Goal: Task Accomplishment & Management: Manage account settings

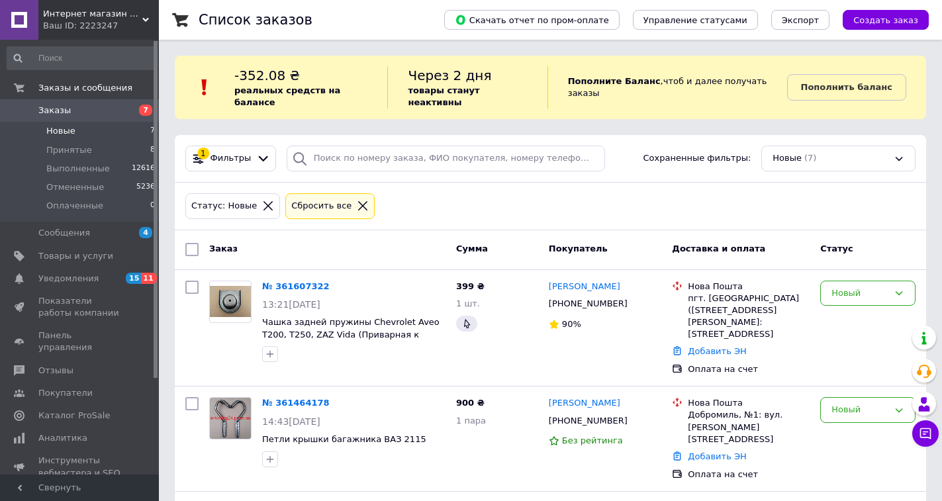
scroll to position [66, 0]
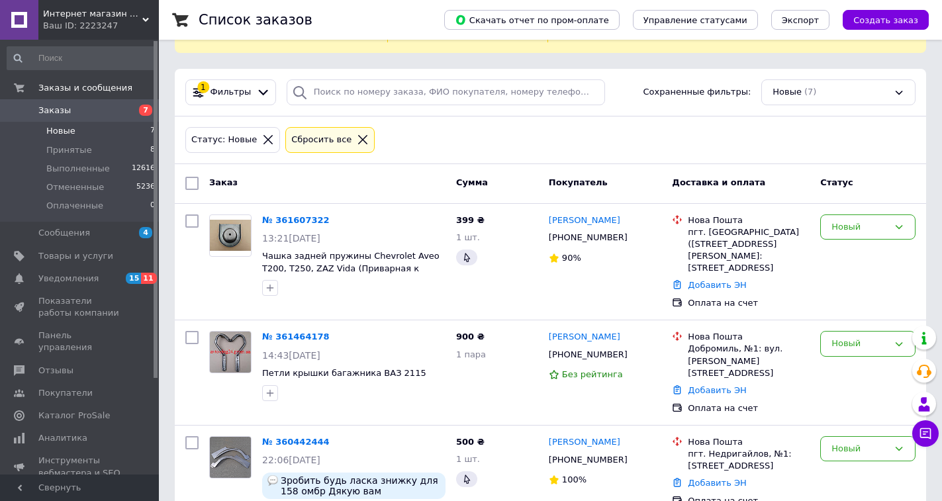
click at [63, 139] on li "Новые 7" at bounding box center [81, 131] width 163 height 19
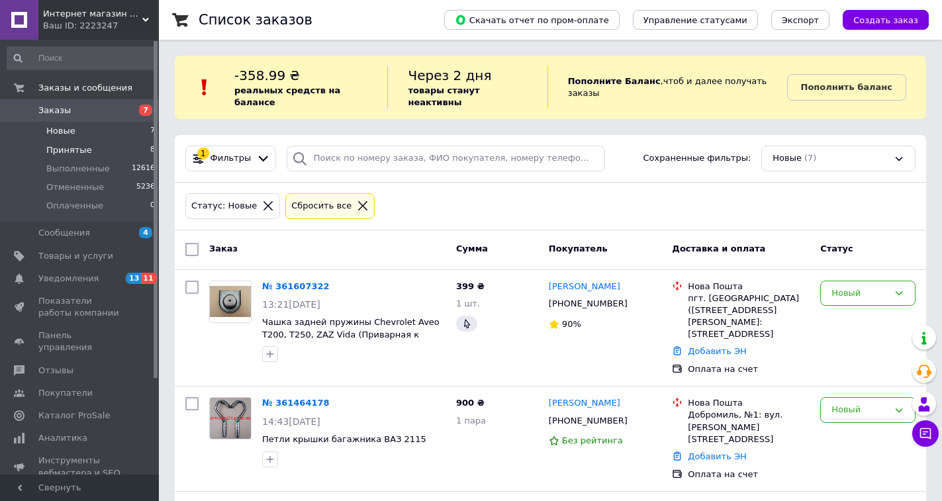
click at [79, 148] on span "Принятые" at bounding box center [69, 150] width 46 height 12
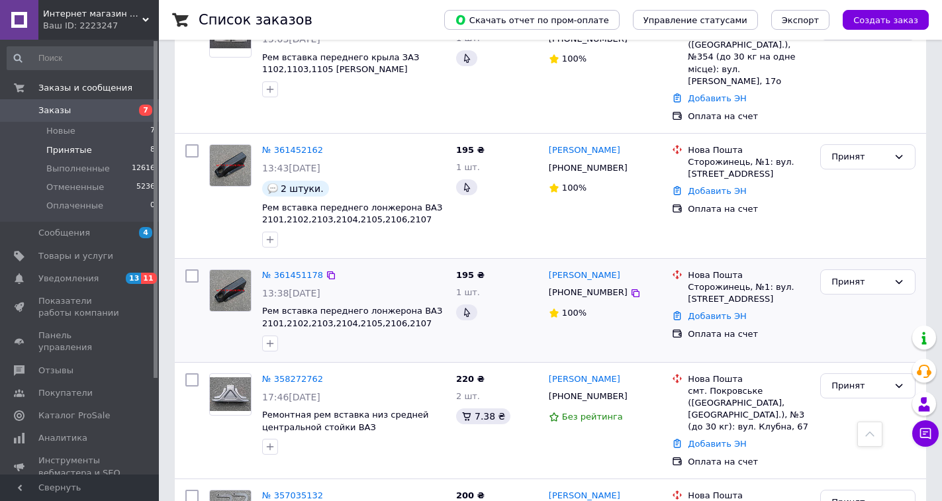
scroll to position [692, 0]
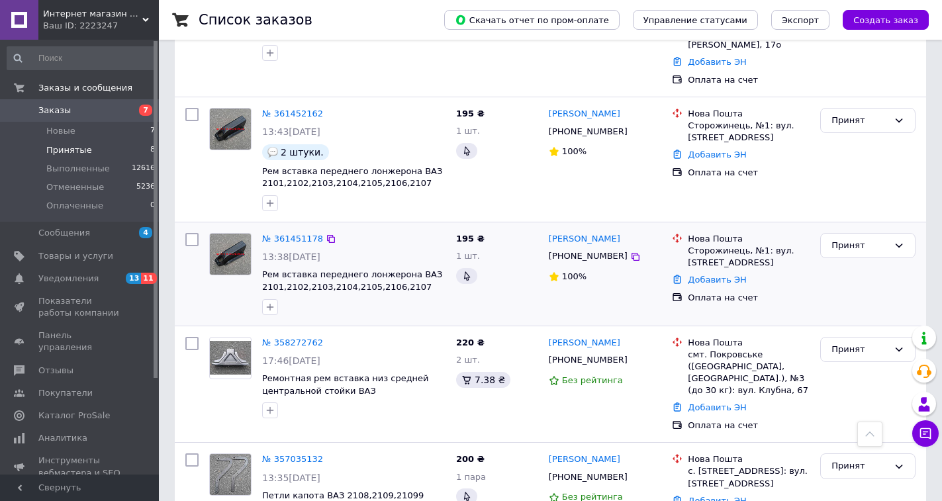
click at [855, 228] on div "Принят" at bounding box center [868, 274] width 106 height 93
click at [861, 343] on div "Принят" at bounding box center [859, 350] width 57 height 14
click at [852, 233] on div "Принят" at bounding box center [867, 246] width 95 height 26
click at [853, 261] on li "Выполнен" at bounding box center [868, 273] width 94 height 24
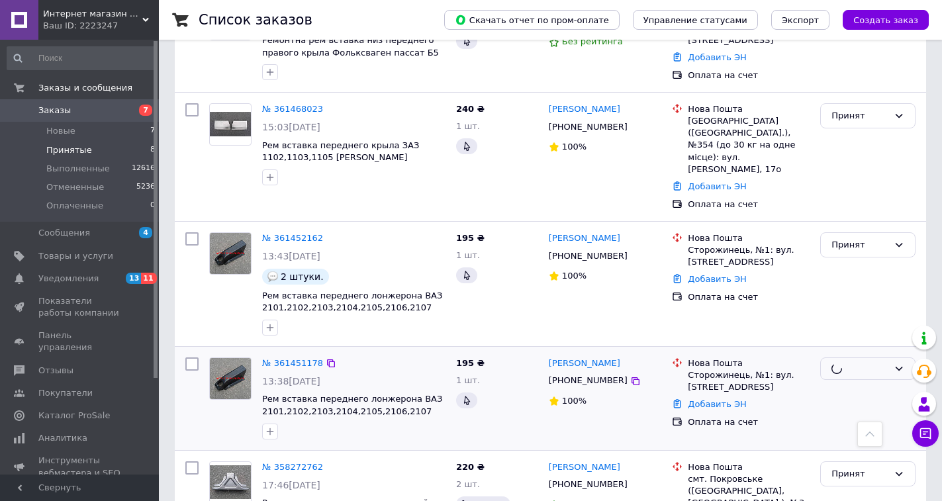
scroll to position [560, 0]
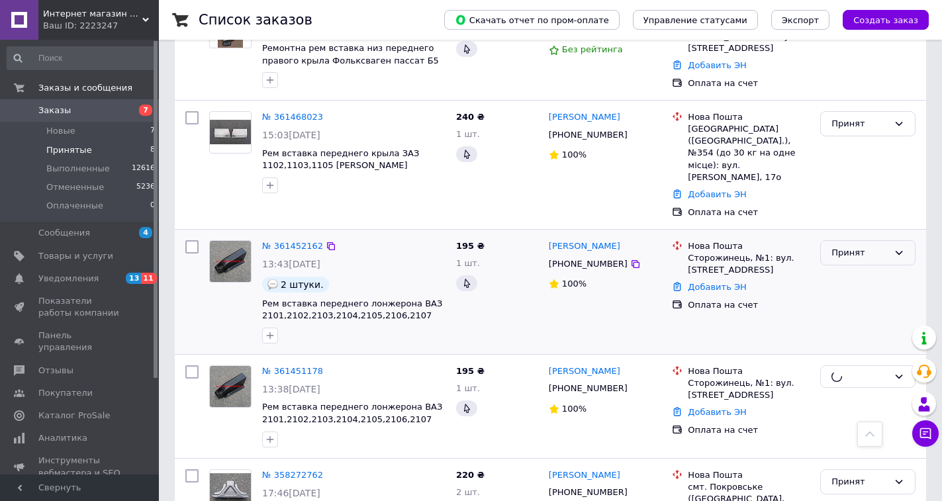
click at [854, 246] on div "Принят" at bounding box center [859, 253] width 57 height 14
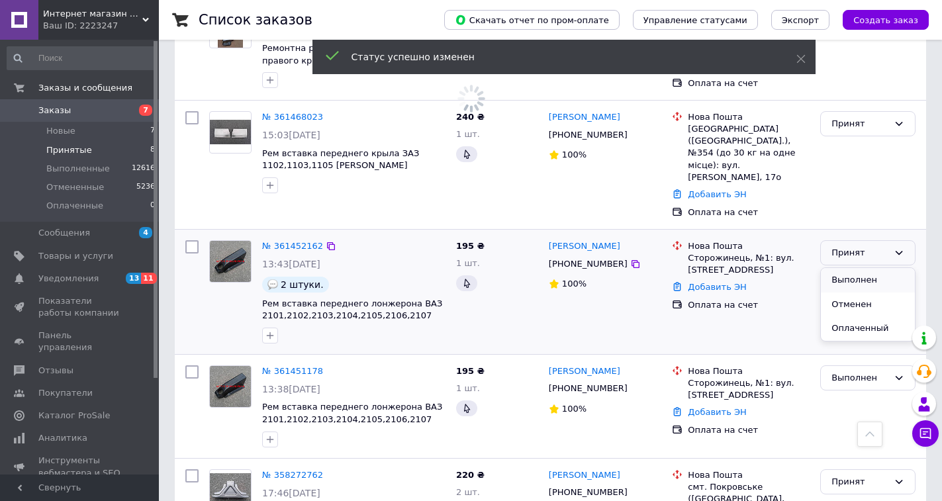
click at [847, 268] on li "Выполнен" at bounding box center [868, 280] width 94 height 24
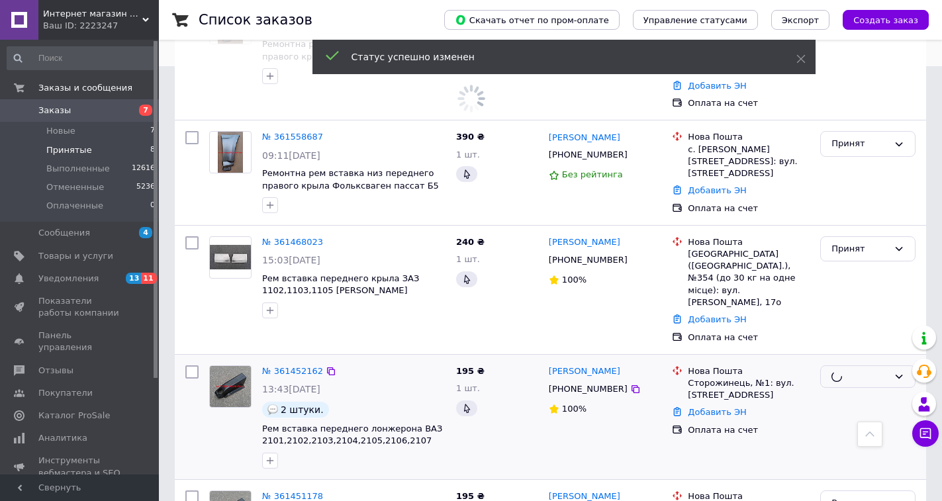
scroll to position [428, 0]
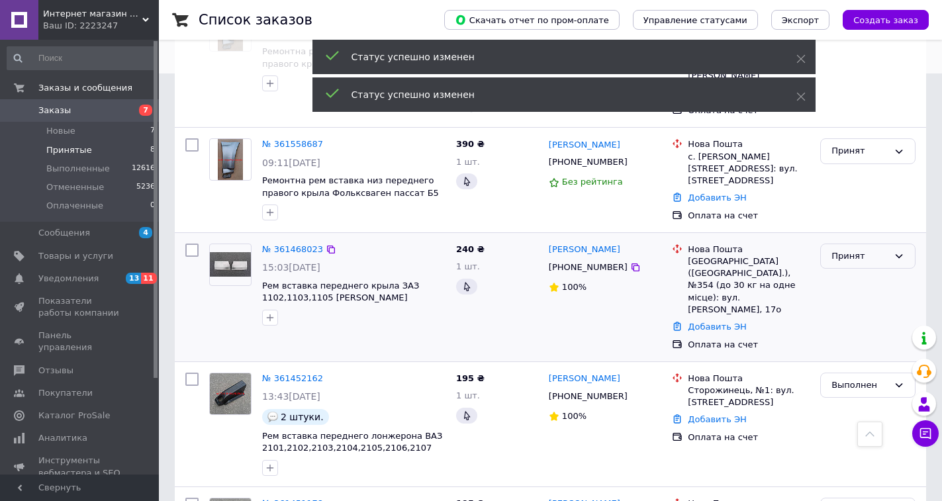
click at [860, 250] on div "Принят" at bounding box center [859, 257] width 57 height 14
click at [853, 271] on li "Выполнен" at bounding box center [868, 283] width 94 height 24
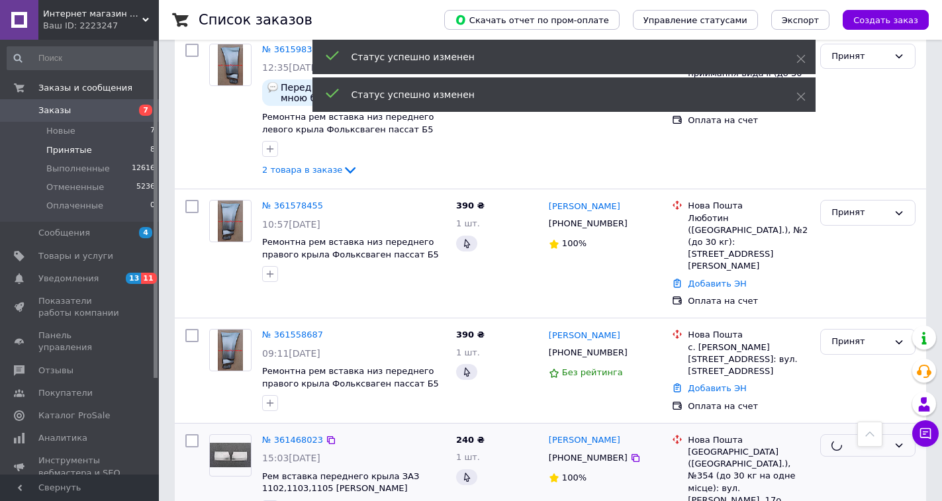
scroll to position [229, 0]
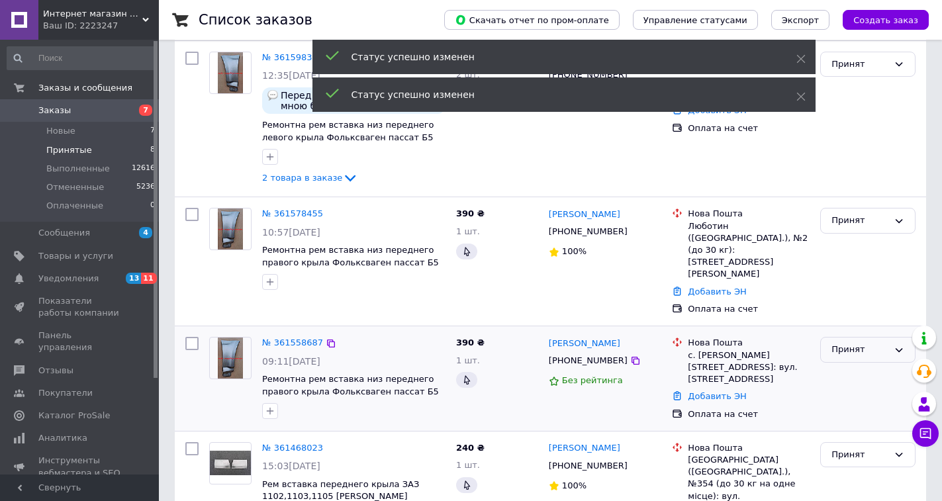
click at [853, 337] on div "Принят" at bounding box center [867, 350] width 95 height 26
click at [853, 365] on li "Выполнен" at bounding box center [868, 377] width 94 height 24
click at [851, 211] on div "Заказ Сумма Покупатель Доставка и оплата Статус № 361598343 12:35, 12.09.2025 П…" at bounding box center [550, 500] width 751 height 998
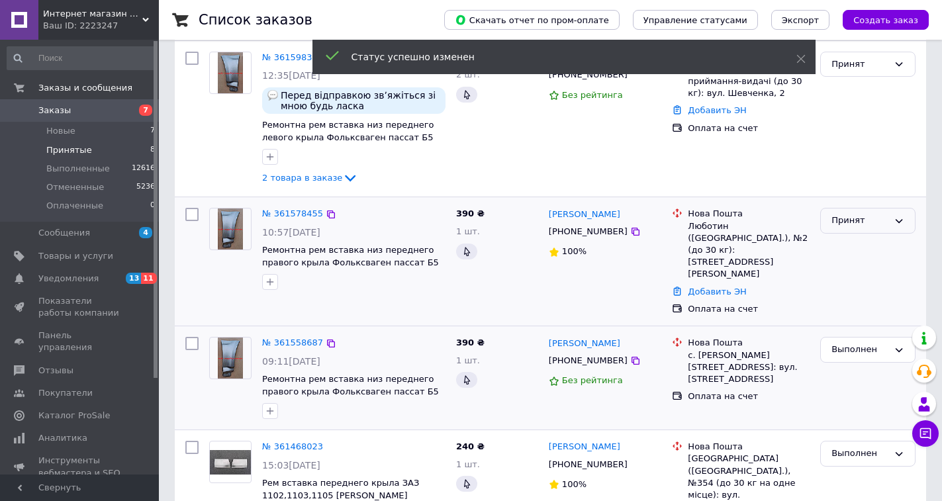
click at [854, 214] on div "Принят" at bounding box center [859, 221] width 57 height 14
click at [854, 236] on li "Выполнен" at bounding box center [868, 248] width 94 height 24
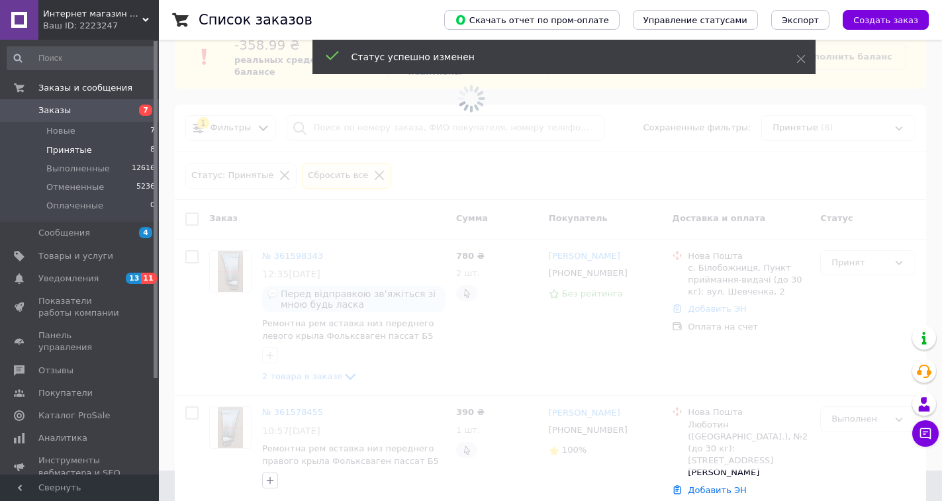
click at [869, 257] on span at bounding box center [471, 220] width 942 height 501
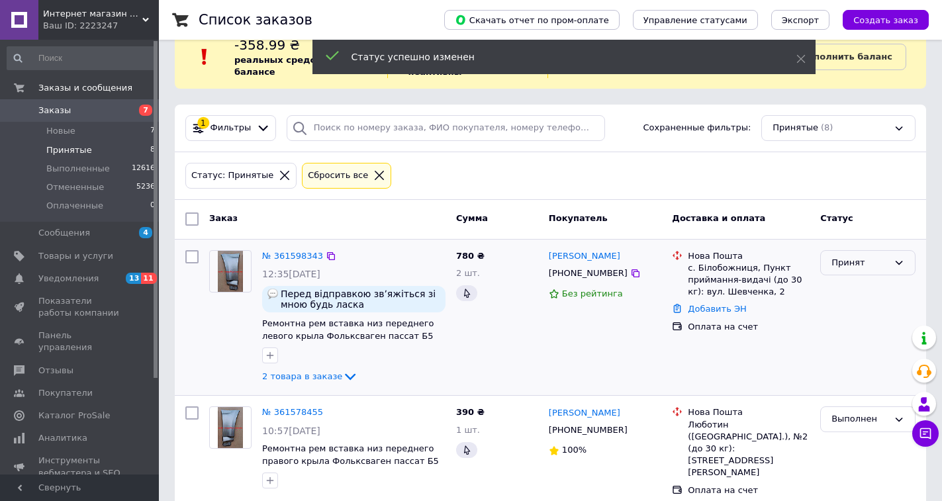
click at [866, 256] on div "Принят" at bounding box center [859, 263] width 57 height 14
click at [843, 278] on li "Выполнен" at bounding box center [868, 290] width 94 height 24
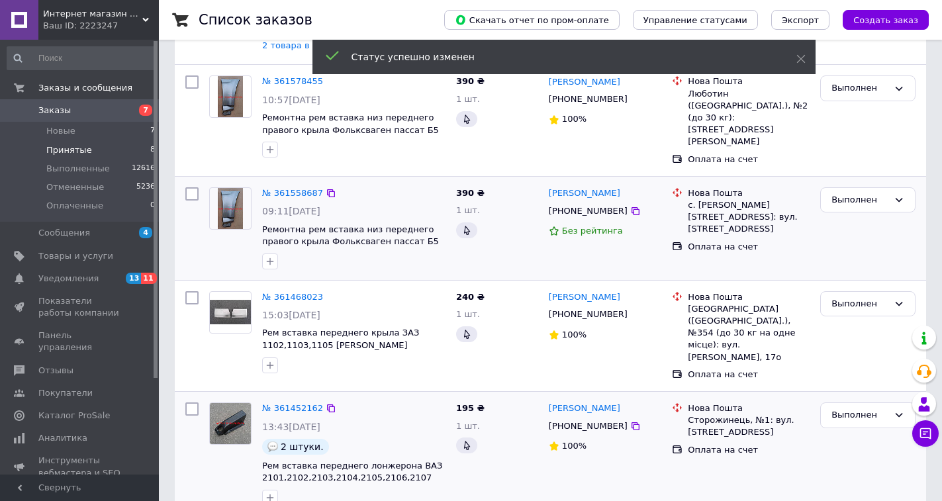
scroll to position [690, 0]
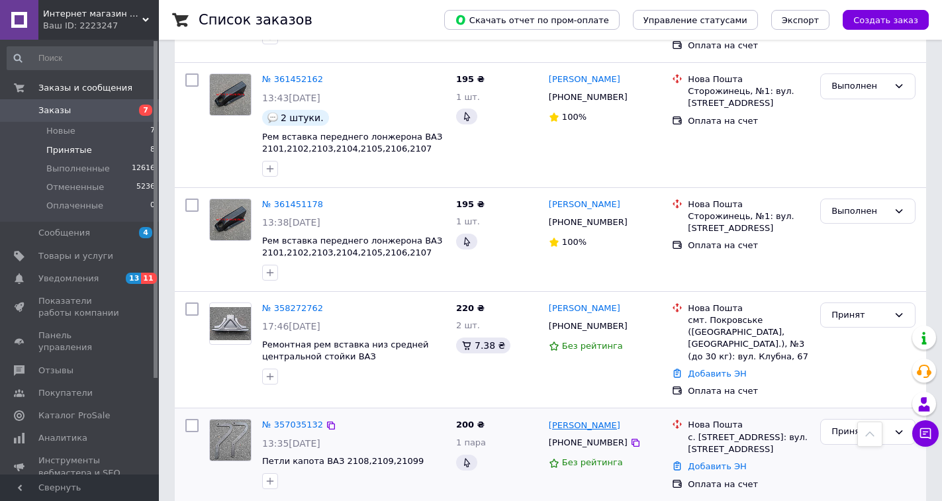
click at [594, 420] on link "Александр Лушин" at bounding box center [584, 426] width 71 height 13
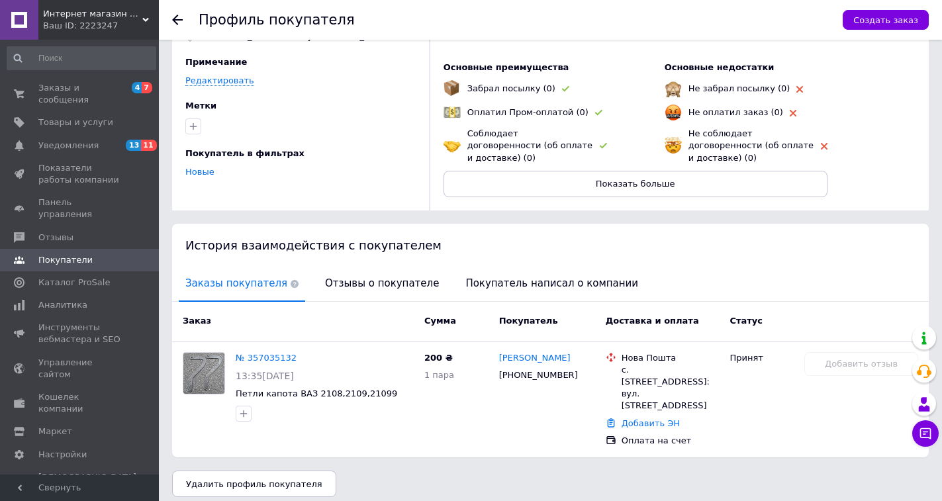
scroll to position [80, 0]
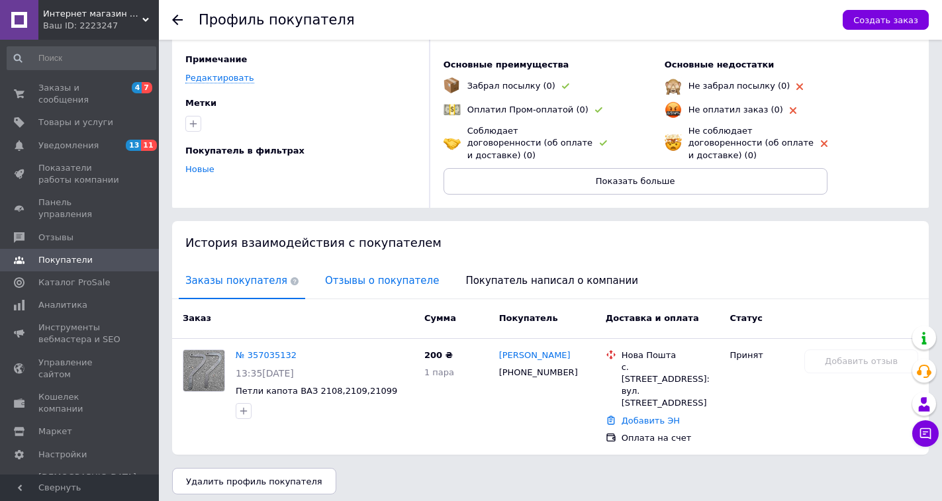
click at [381, 279] on span "Отзывы о покупателе" at bounding box center [381, 281] width 127 height 34
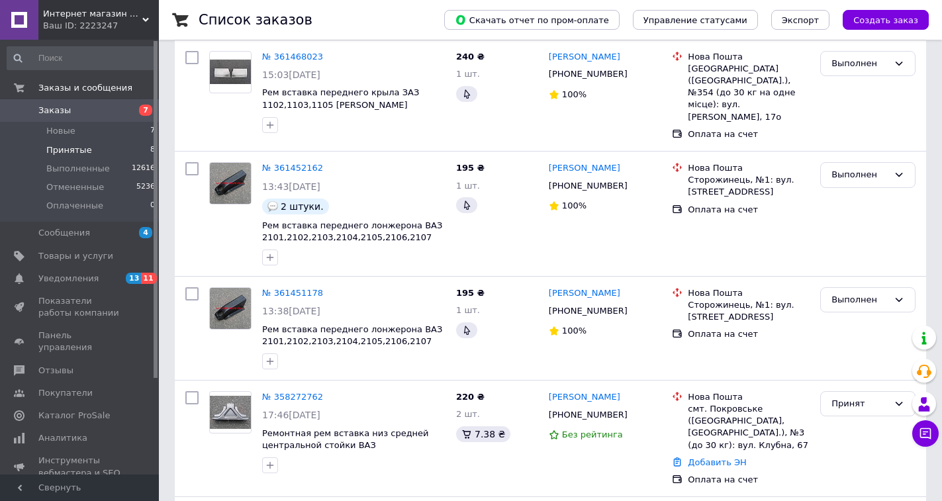
scroll to position [690, 0]
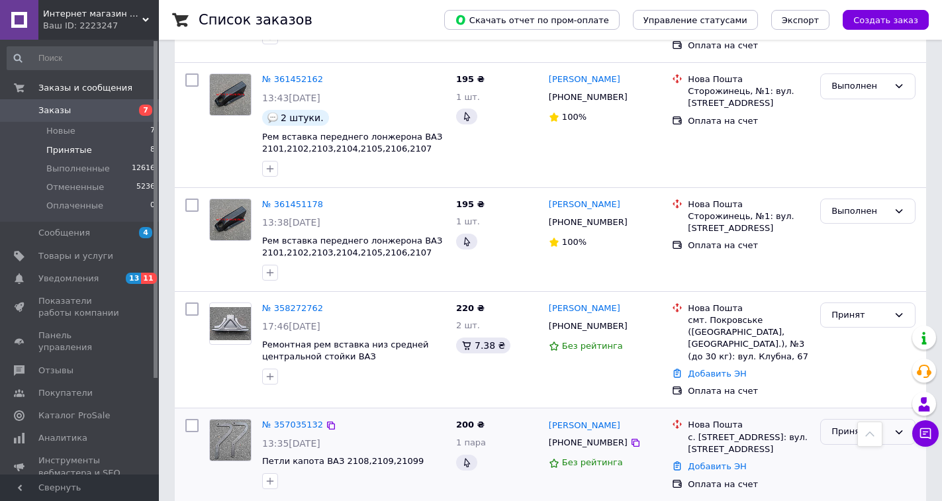
click at [856, 425] on div "Принят" at bounding box center [859, 432] width 57 height 14
click at [841, 447] on li "Выполнен" at bounding box center [868, 459] width 94 height 24
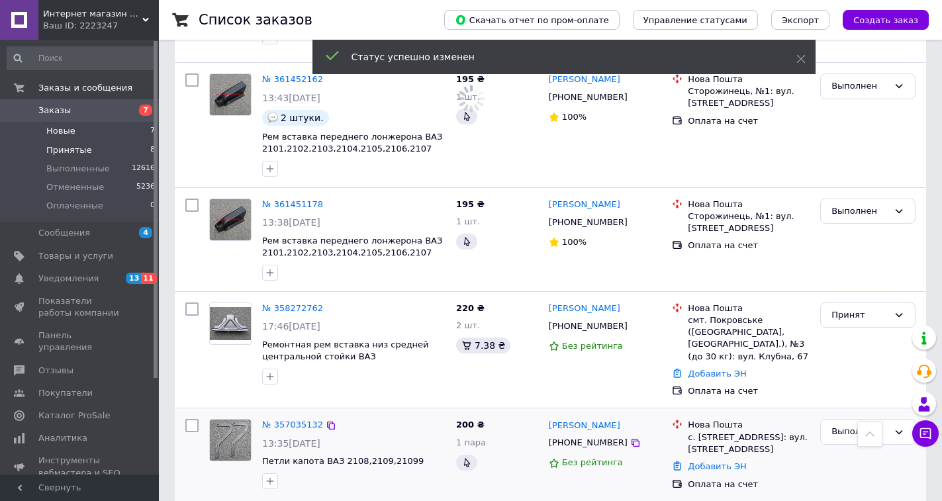
click at [70, 127] on span "Новые" at bounding box center [60, 131] width 29 height 12
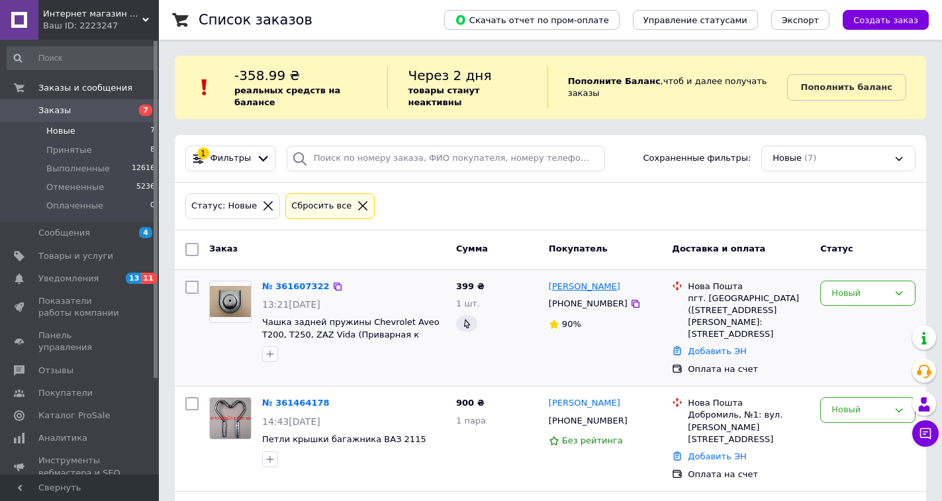
click at [590, 281] on link "[PERSON_NAME]" at bounding box center [584, 287] width 71 height 13
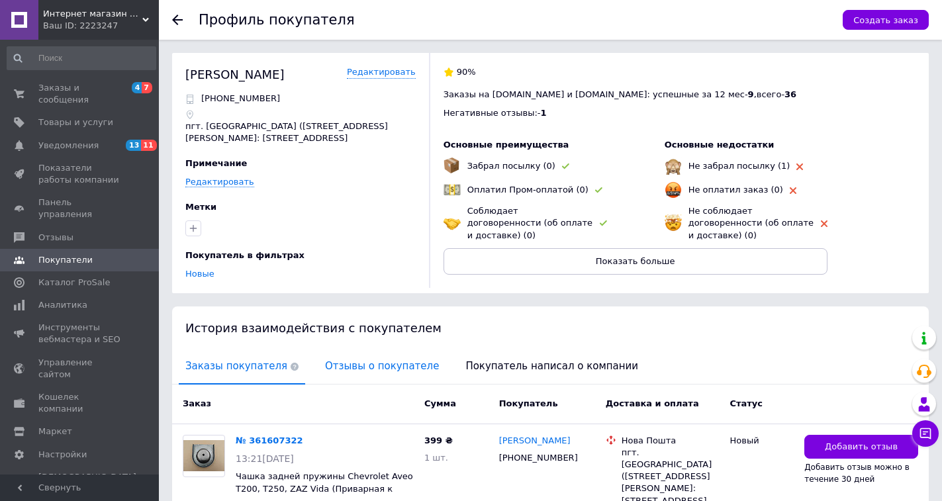
click at [331, 370] on span "Отзывы о покупателе" at bounding box center [381, 367] width 127 height 34
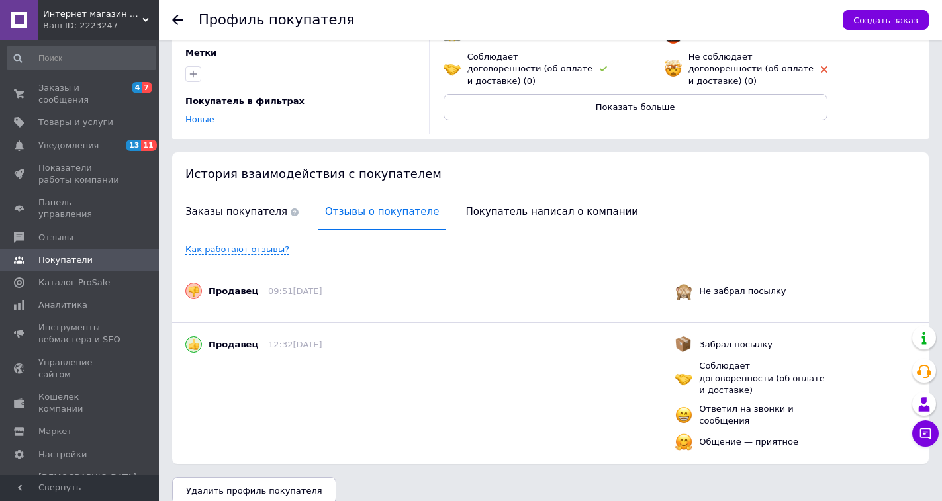
scroll to position [158, 0]
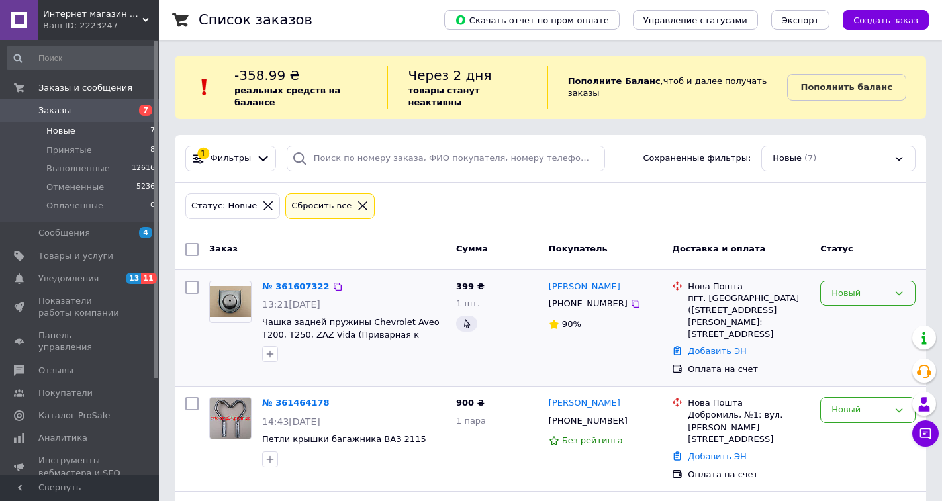
click at [863, 287] on div "Новый" at bounding box center [859, 294] width 57 height 14
click at [853, 308] on li "Принят" at bounding box center [868, 320] width 94 height 24
click at [85, 365] on span "Отзывы" at bounding box center [80, 371] width 84 height 12
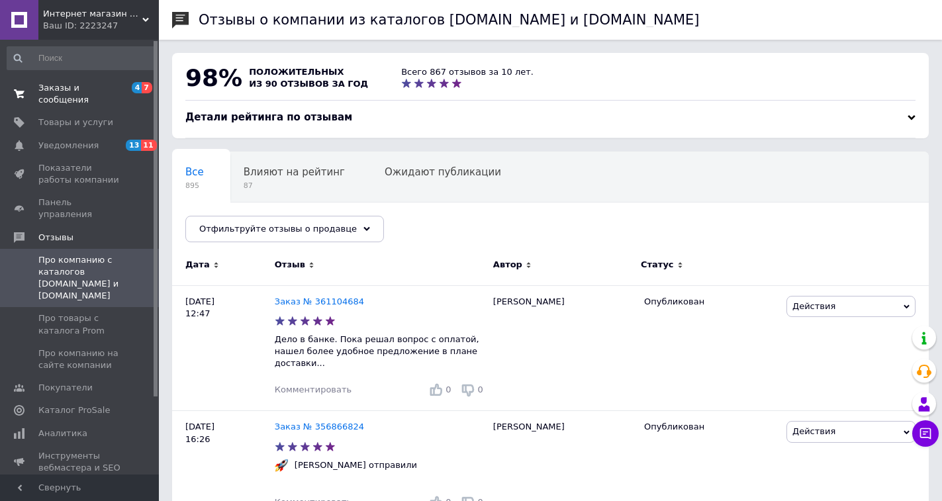
click at [31, 85] on span at bounding box center [19, 94] width 38 height 24
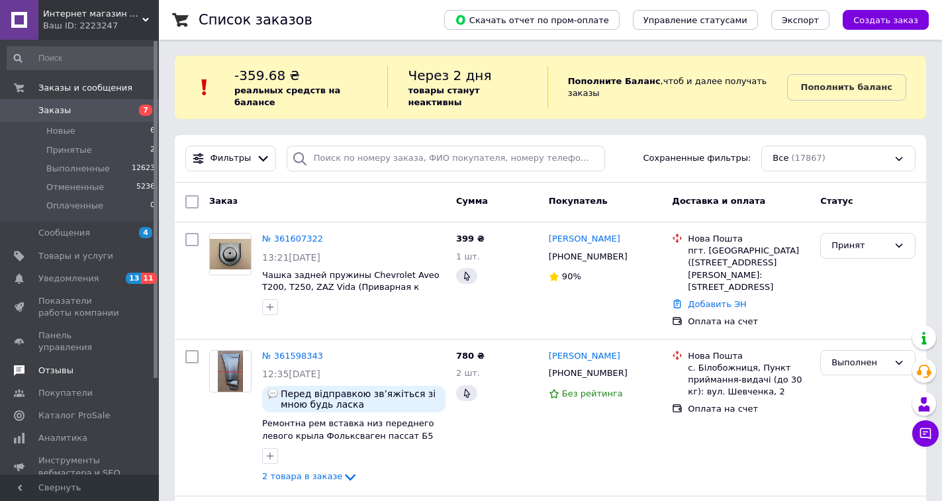
click at [69, 365] on span "Отзывы" at bounding box center [55, 371] width 35 height 12
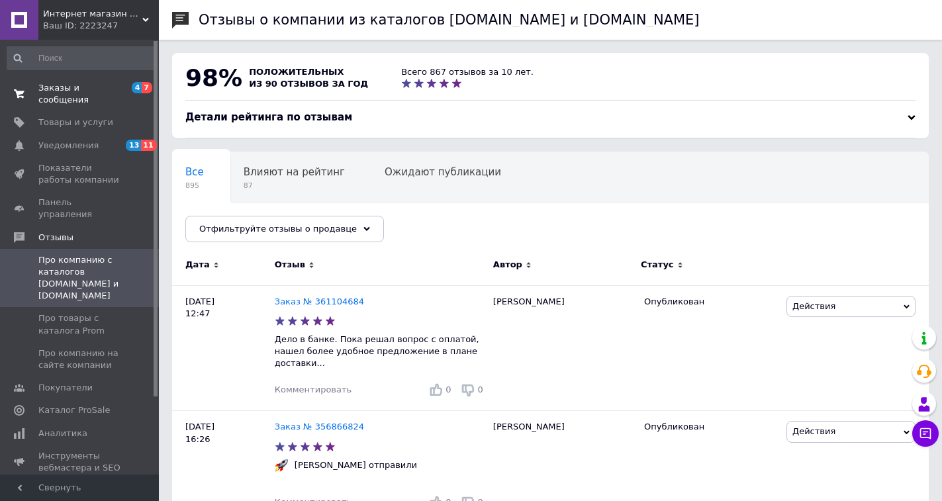
click at [88, 93] on span "Заказы и сообщения" at bounding box center [80, 94] width 84 height 24
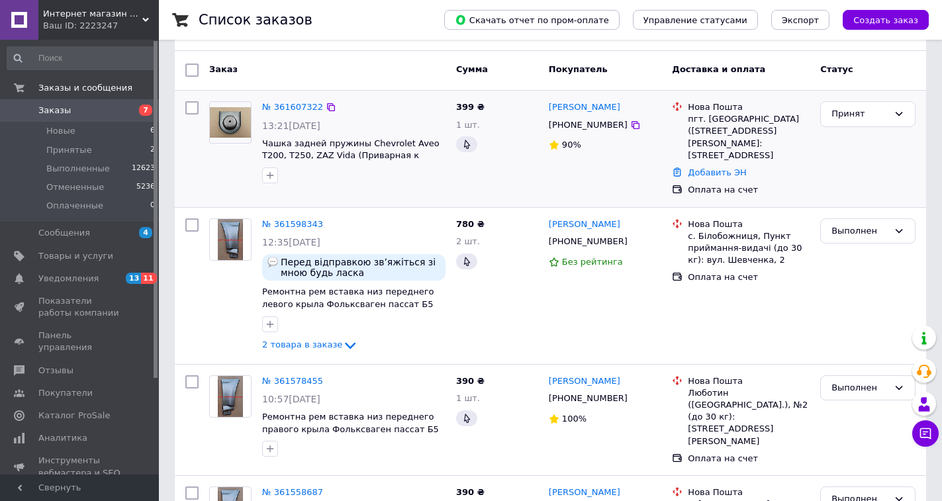
scroll to position [132, 0]
click at [60, 365] on span "Отзывы" at bounding box center [55, 371] width 35 height 12
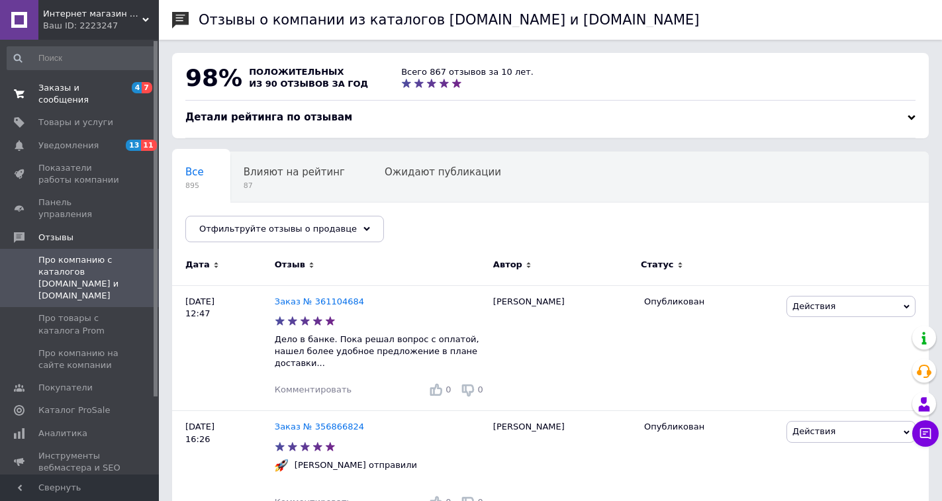
click at [70, 95] on link "Заказы и сообщения 4 7" at bounding box center [81, 94] width 163 height 34
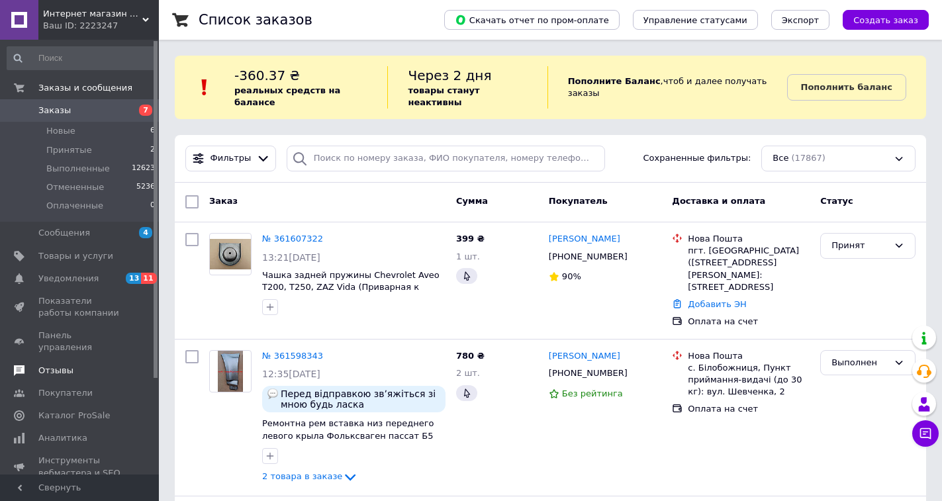
click at [46, 365] on span "Отзывы" at bounding box center [55, 371] width 35 height 12
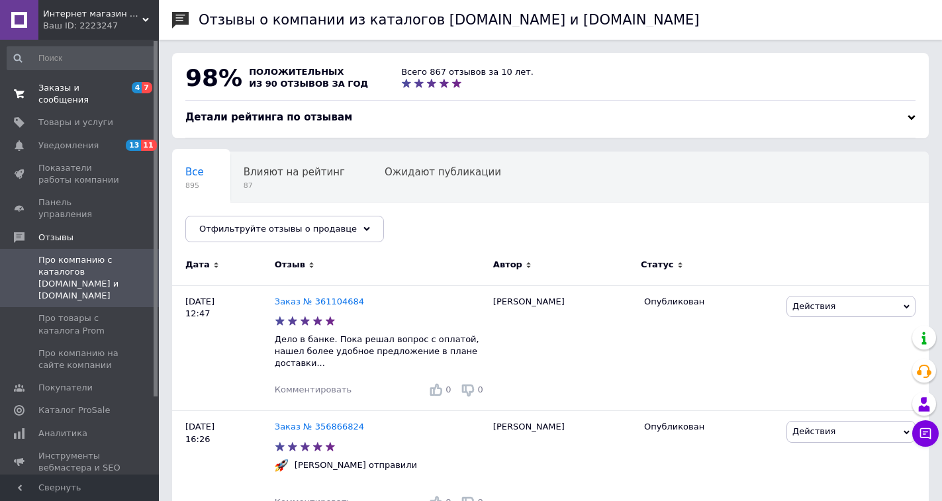
click at [73, 93] on span "Заказы и сообщения" at bounding box center [80, 94] width 84 height 24
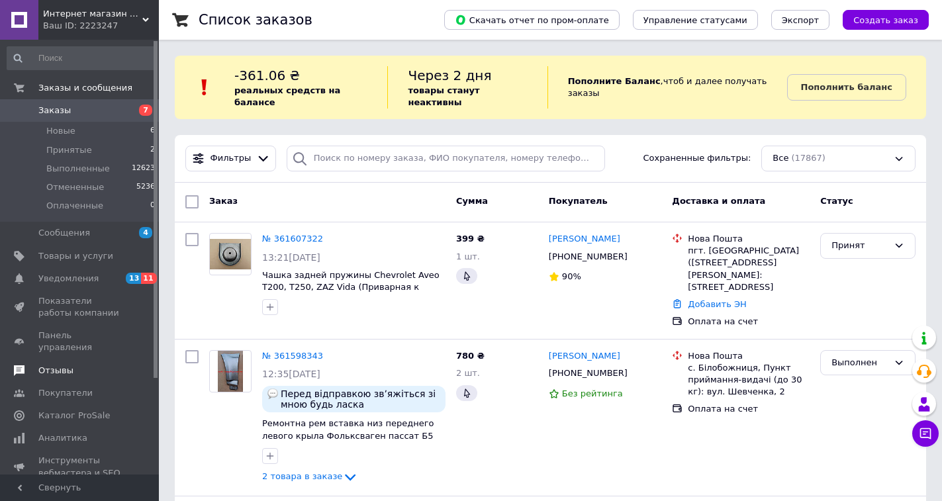
click at [75, 359] on link "Отзывы" at bounding box center [81, 370] width 163 height 23
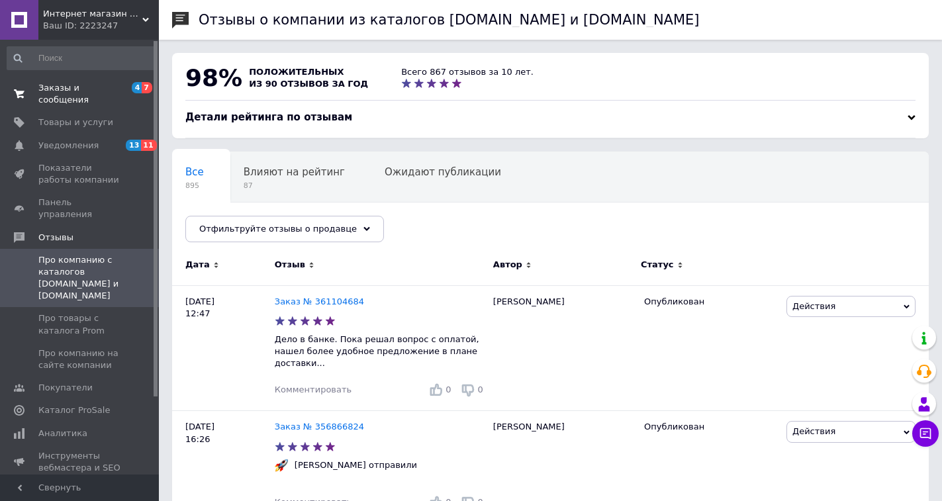
click at [48, 92] on span "Заказы и сообщения" at bounding box center [80, 94] width 84 height 24
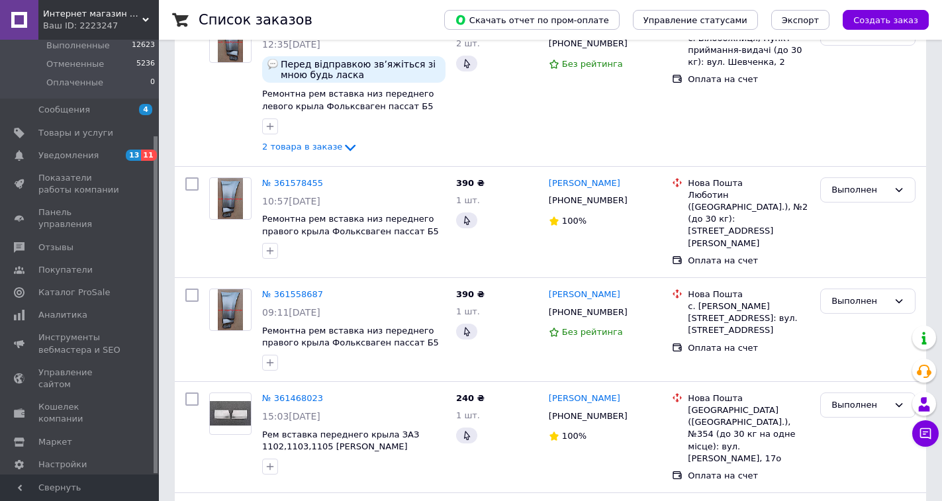
scroll to position [438, 0]
